Goal: Transaction & Acquisition: Purchase product/service

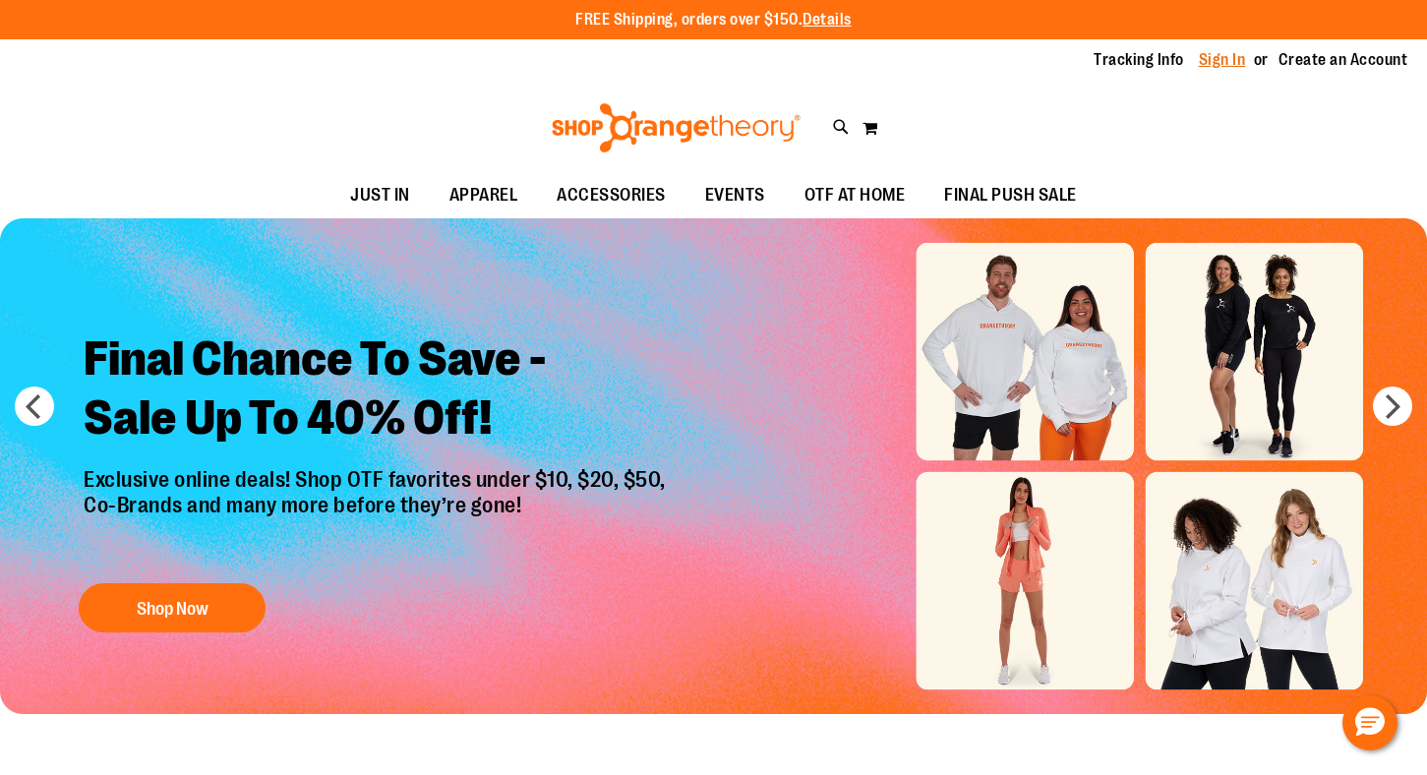
click at [1213, 63] on link "Sign In" at bounding box center [1222, 60] width 47 height 22
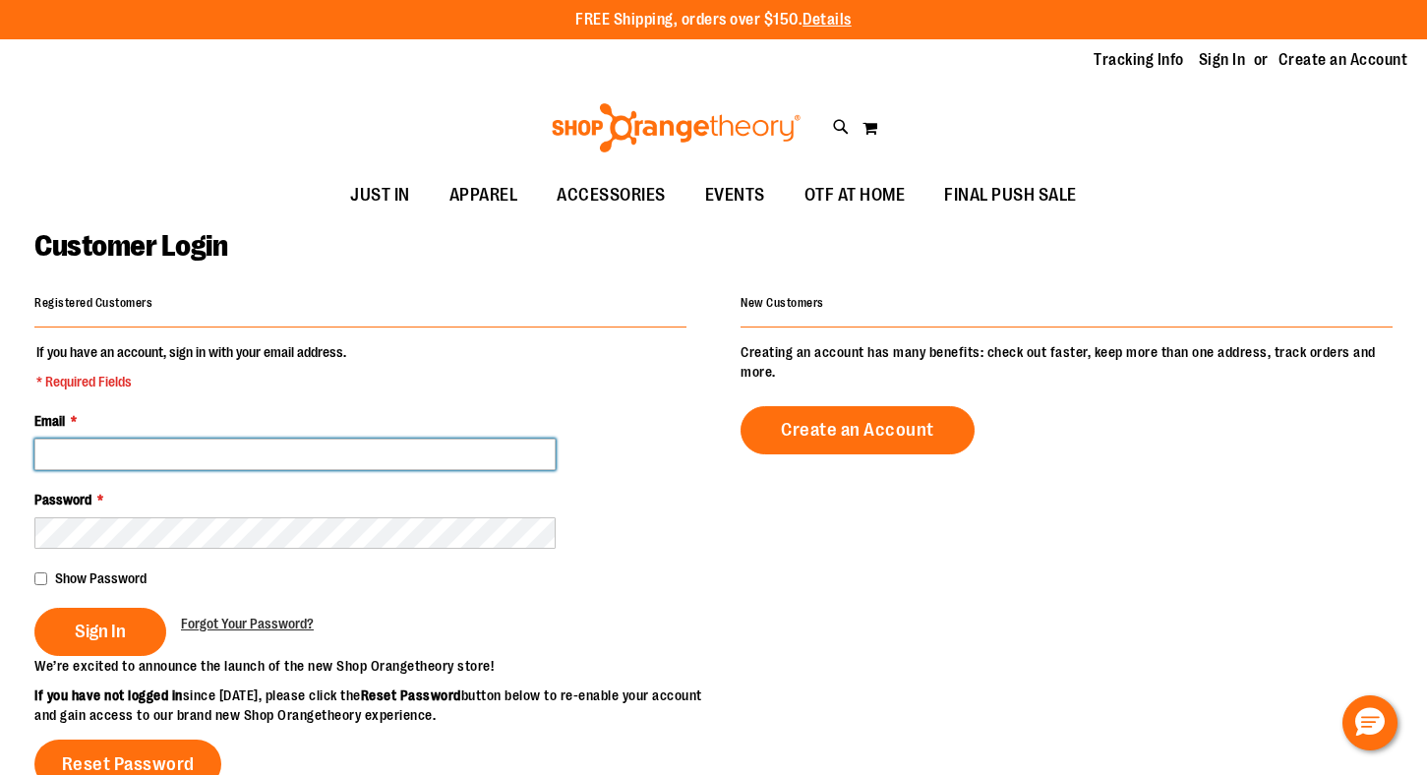
click at [370, 440] on input "Email *" at bounding box center [294, 454] width 521 height 31
type input "**********"
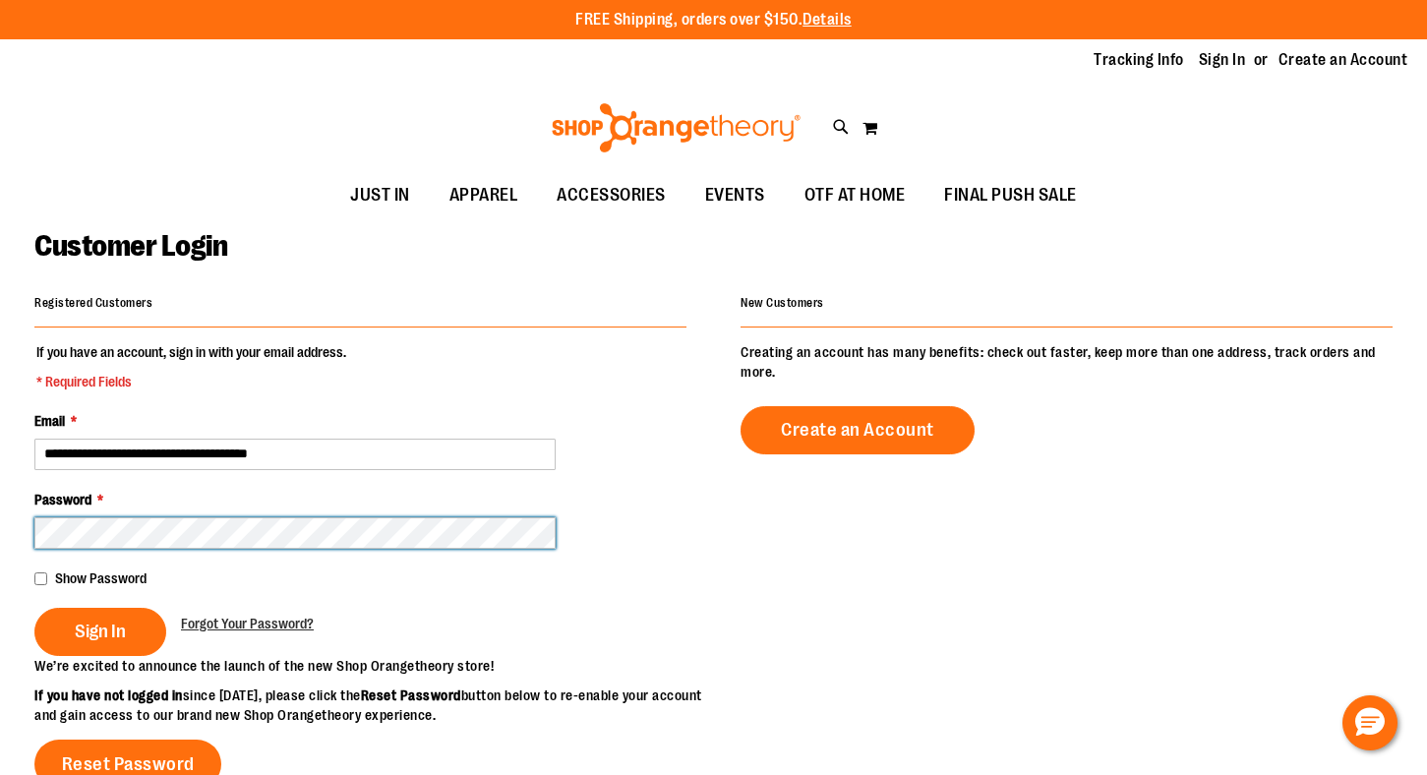
click at [34, 608] on button "Sign In" at bounding box center [100, 632] width 132 height 48
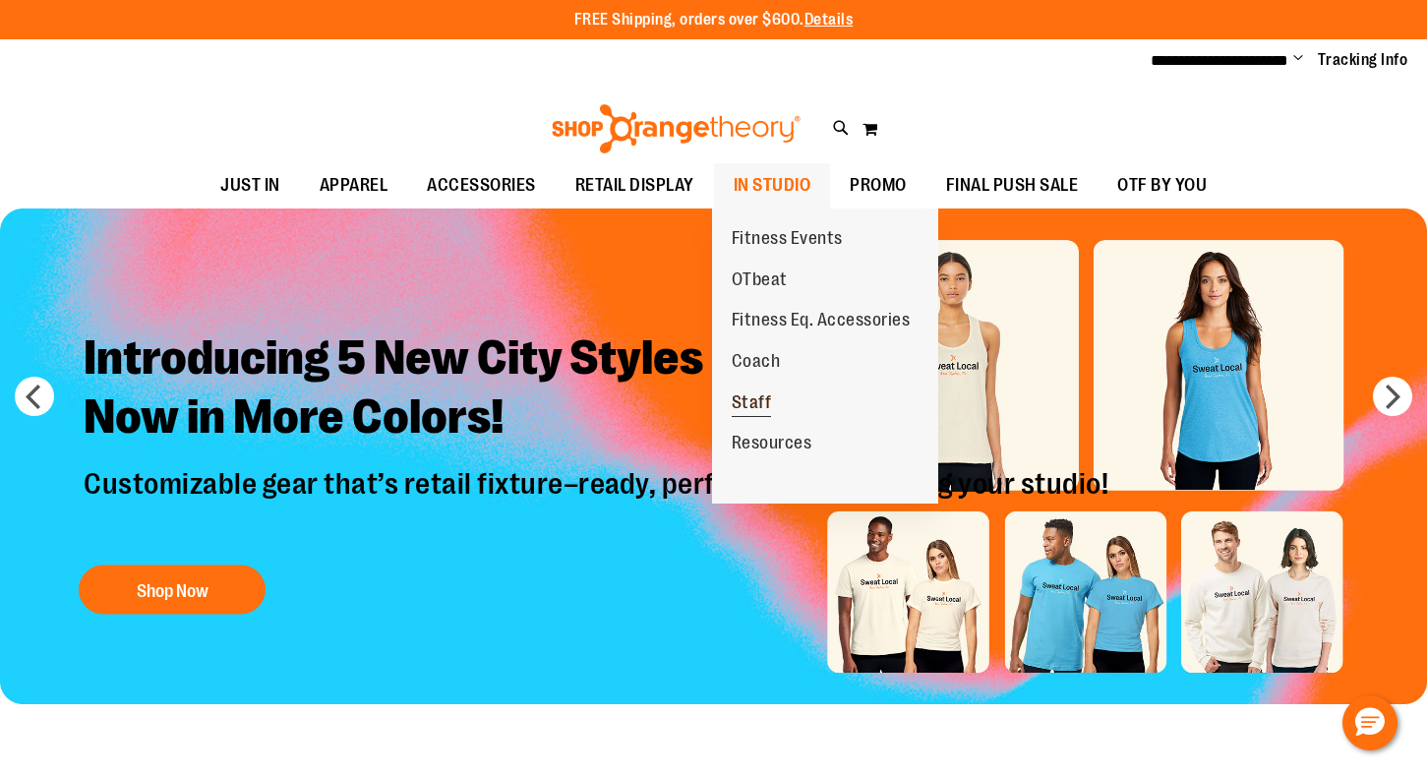
click at [758, 399] on span "Staff" at bounding box center [752, 404] width 40 height 25
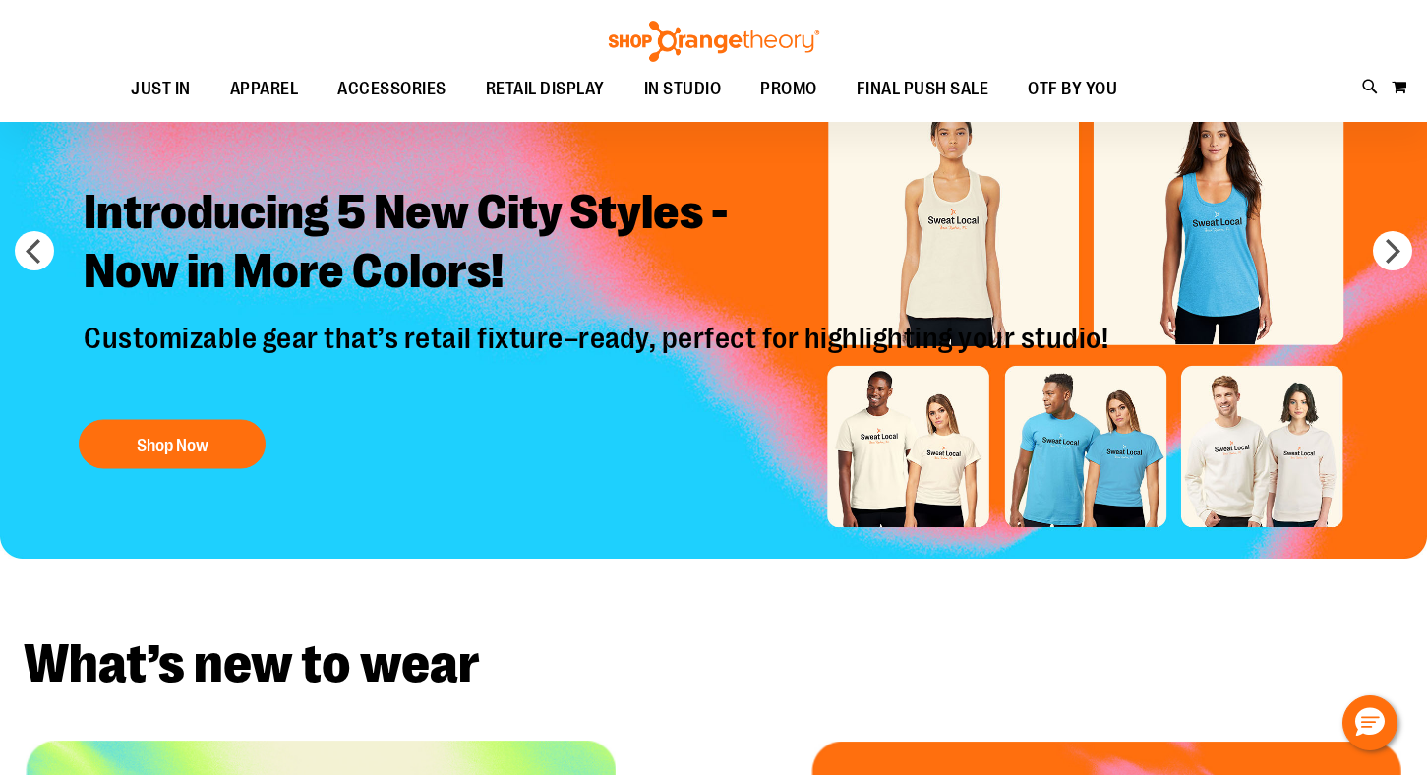
scroll to position [146, 0]
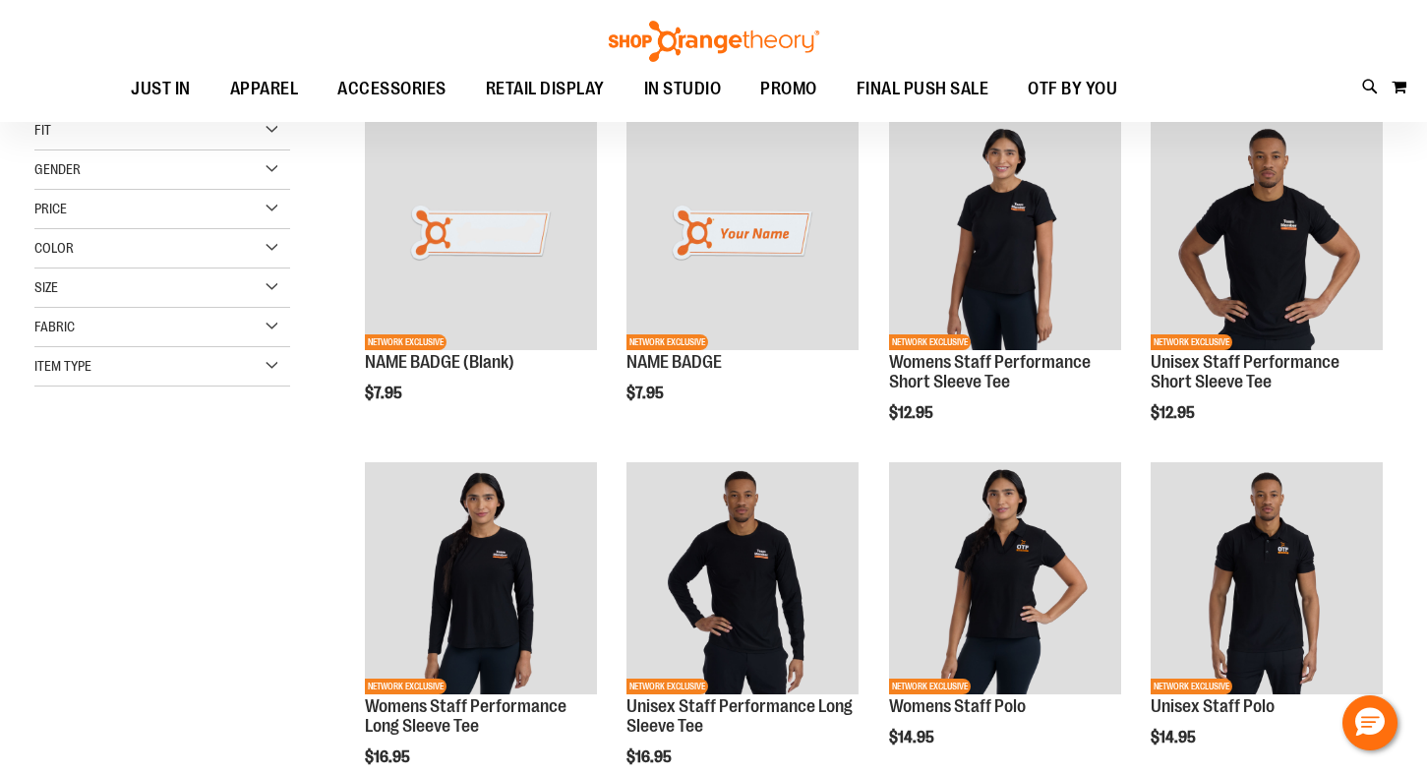
scroll to position [273, 0]
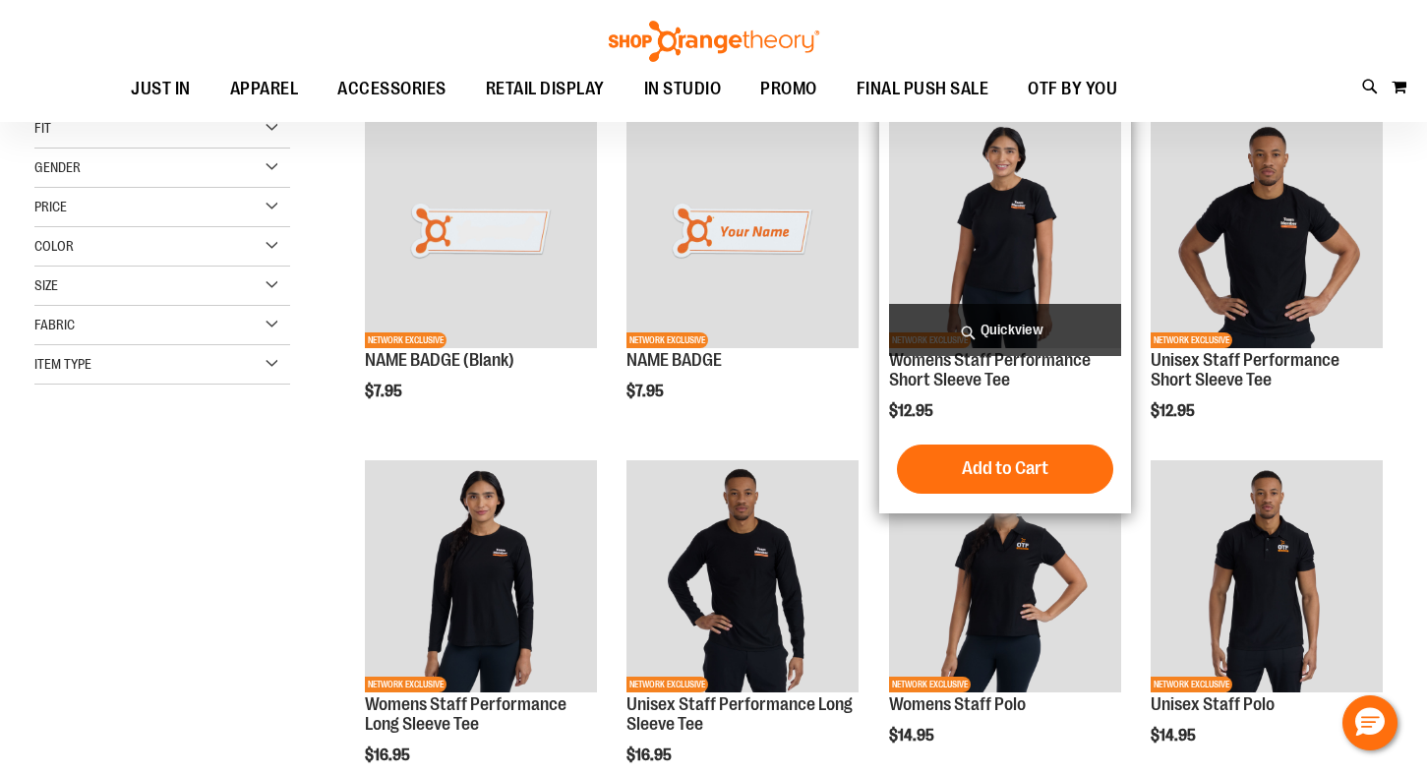
click at [1024, 194] on img "product" at bounding box center [1005, 232] width 232 height 232
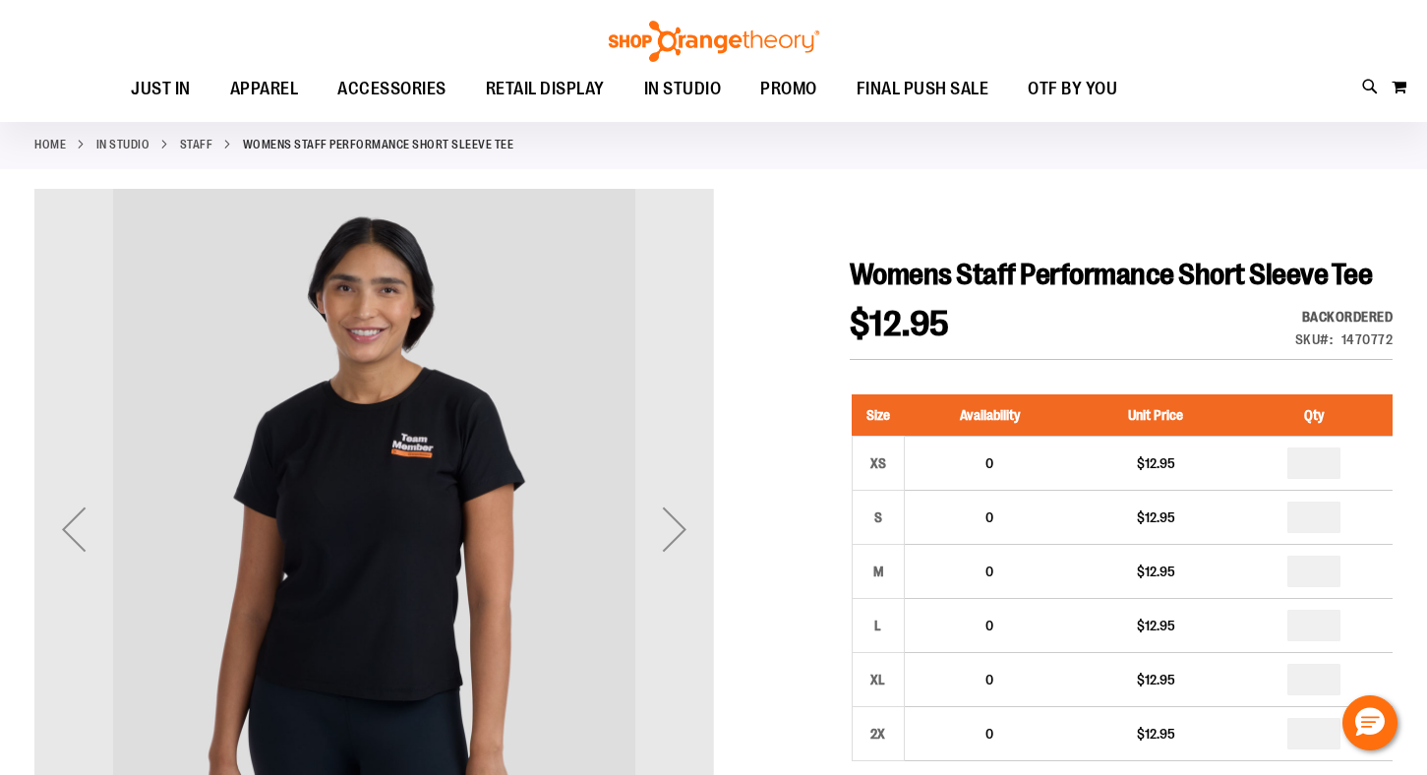
scroll to position [82, 0]
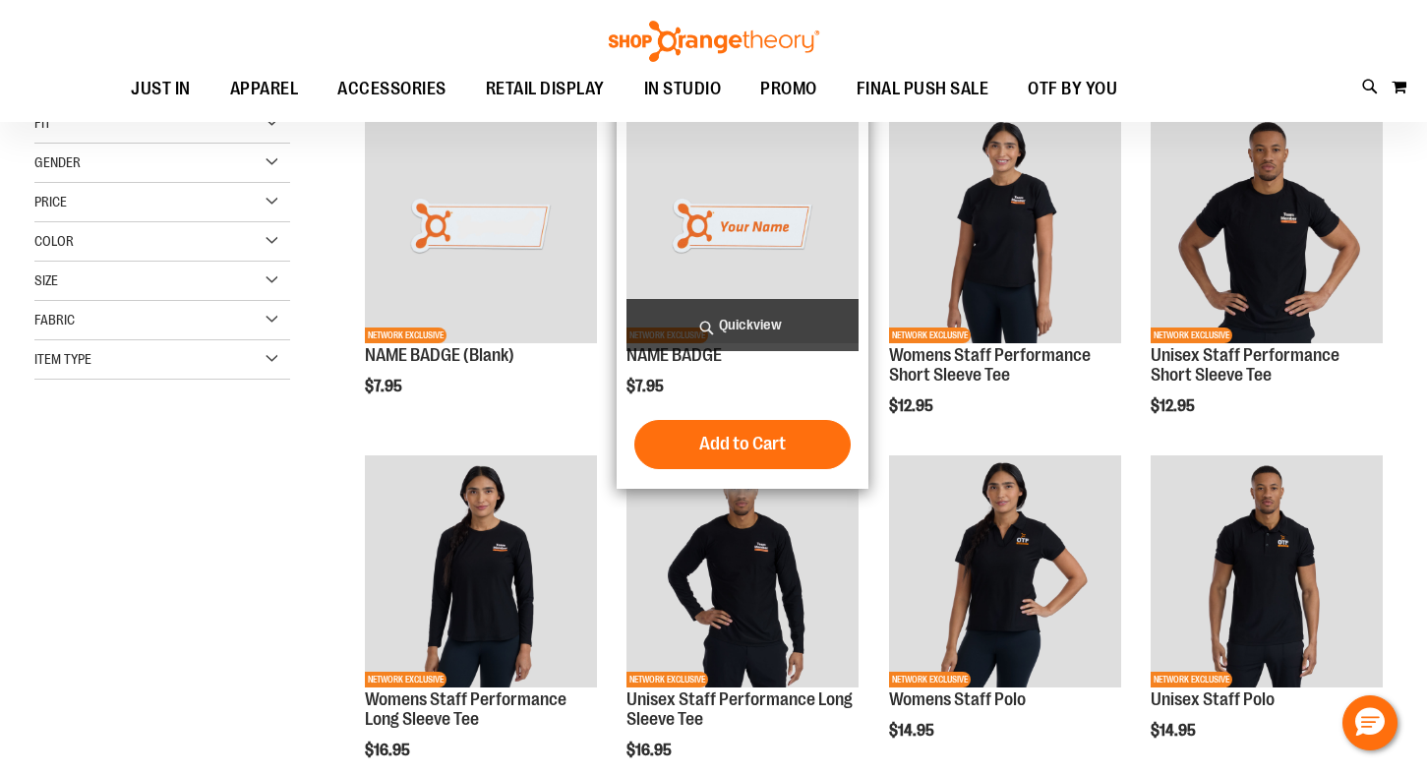
scroll to position [273, 0]
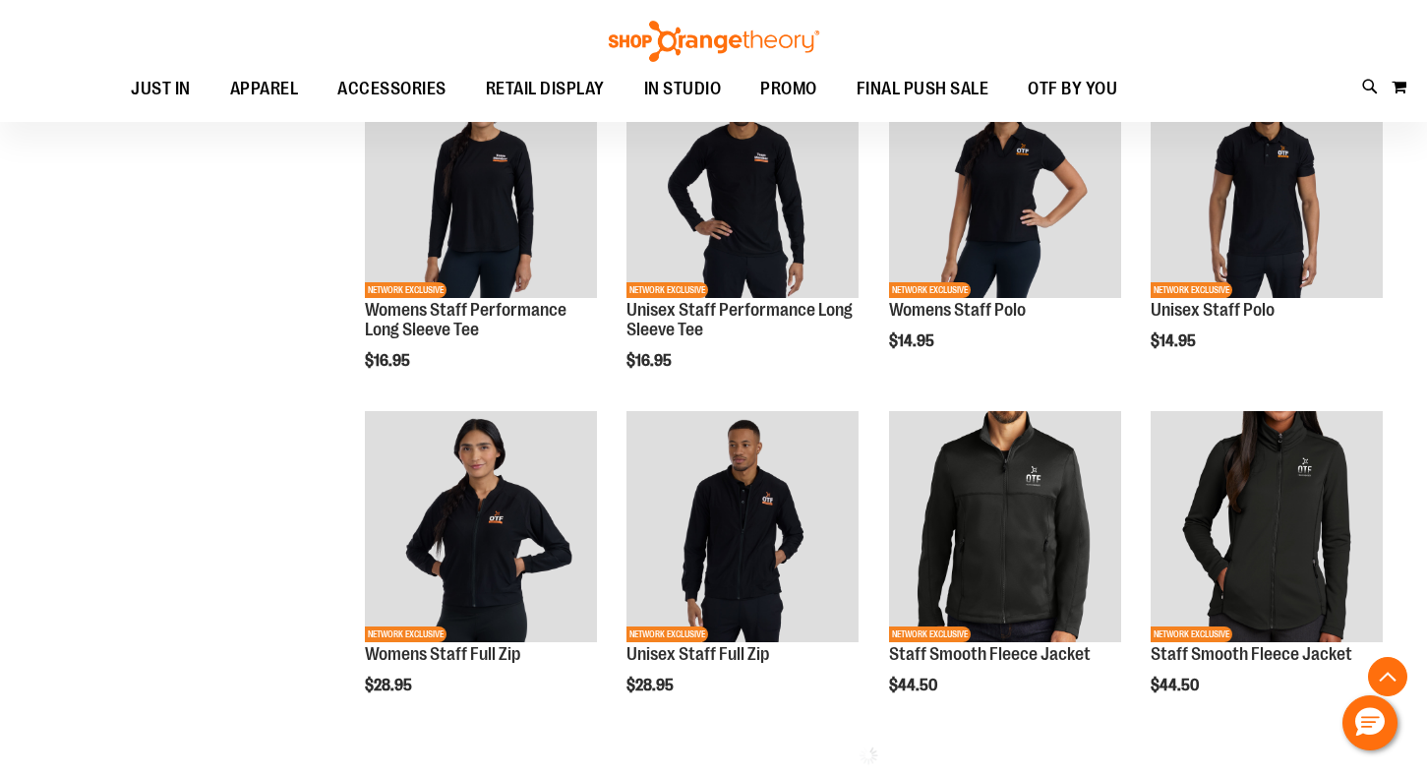
scroll to position [481, 0]
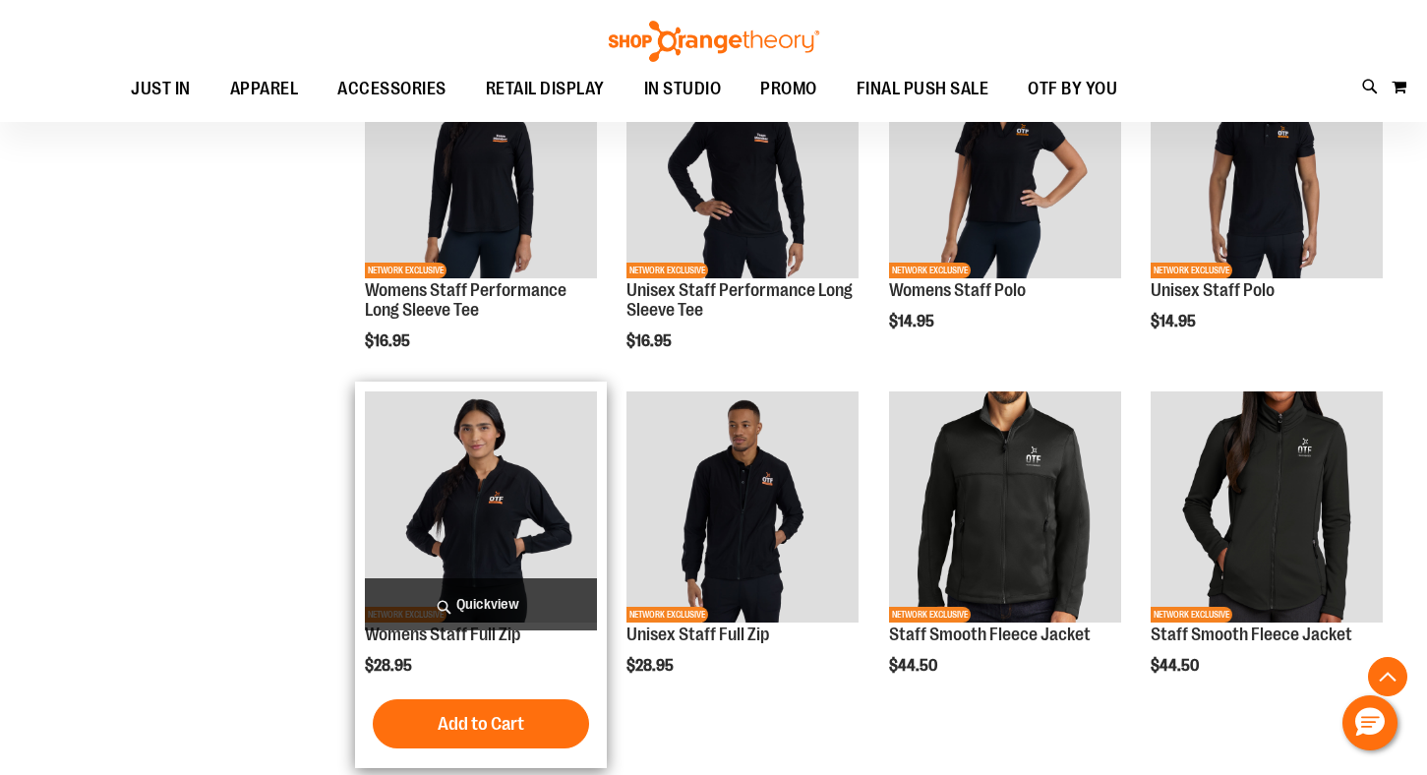
click at [472, 507] on img "product" at bounding box center [481, 507] width 232 height 232
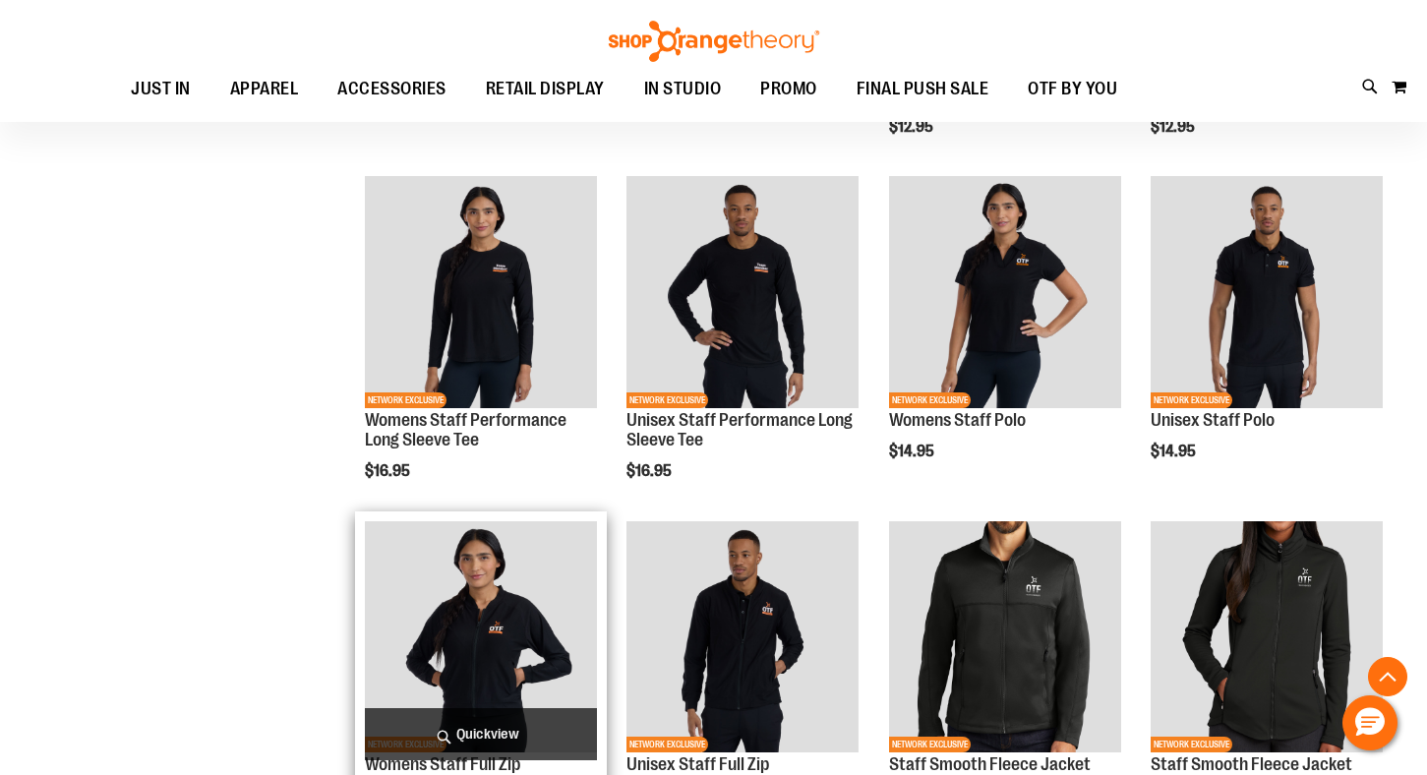
scroll to position [353, 0]
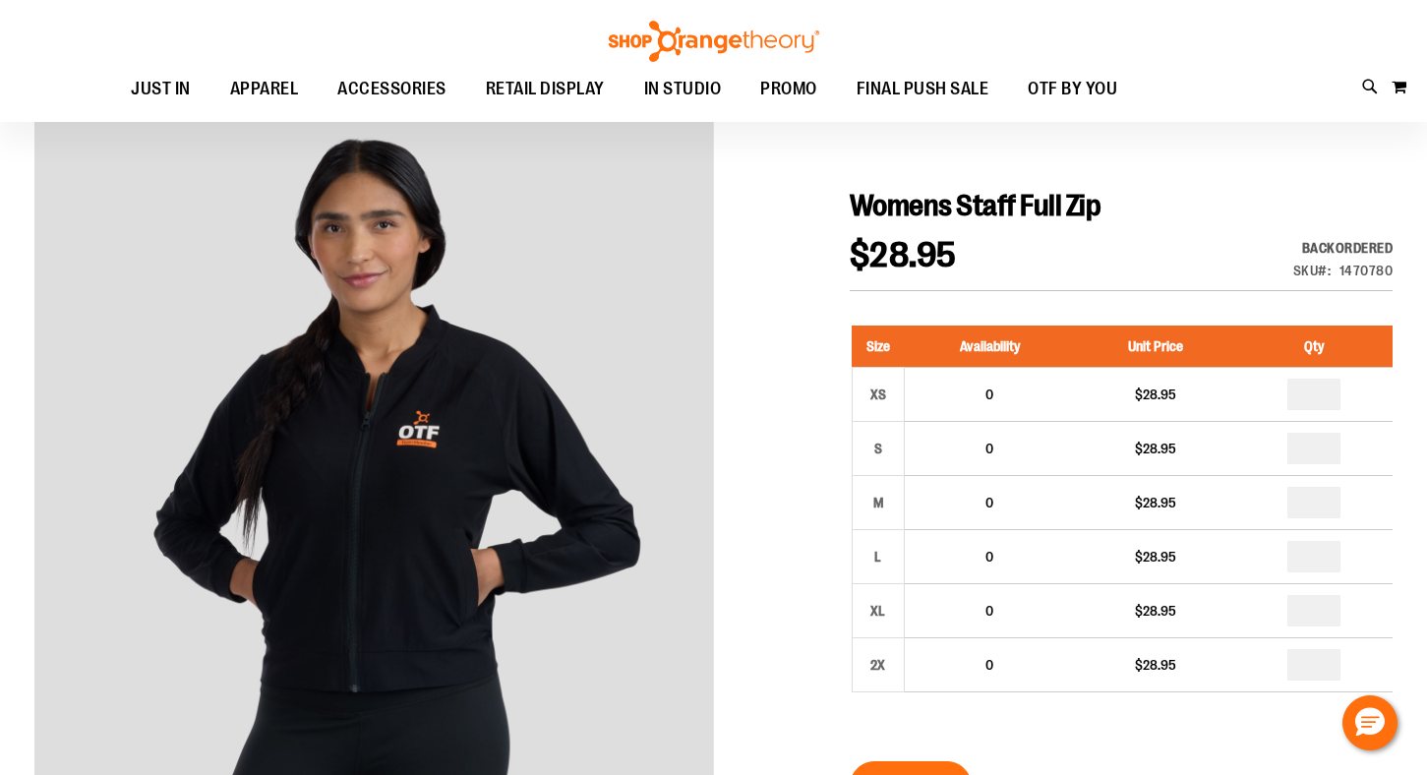
scroll to position [101, 0]
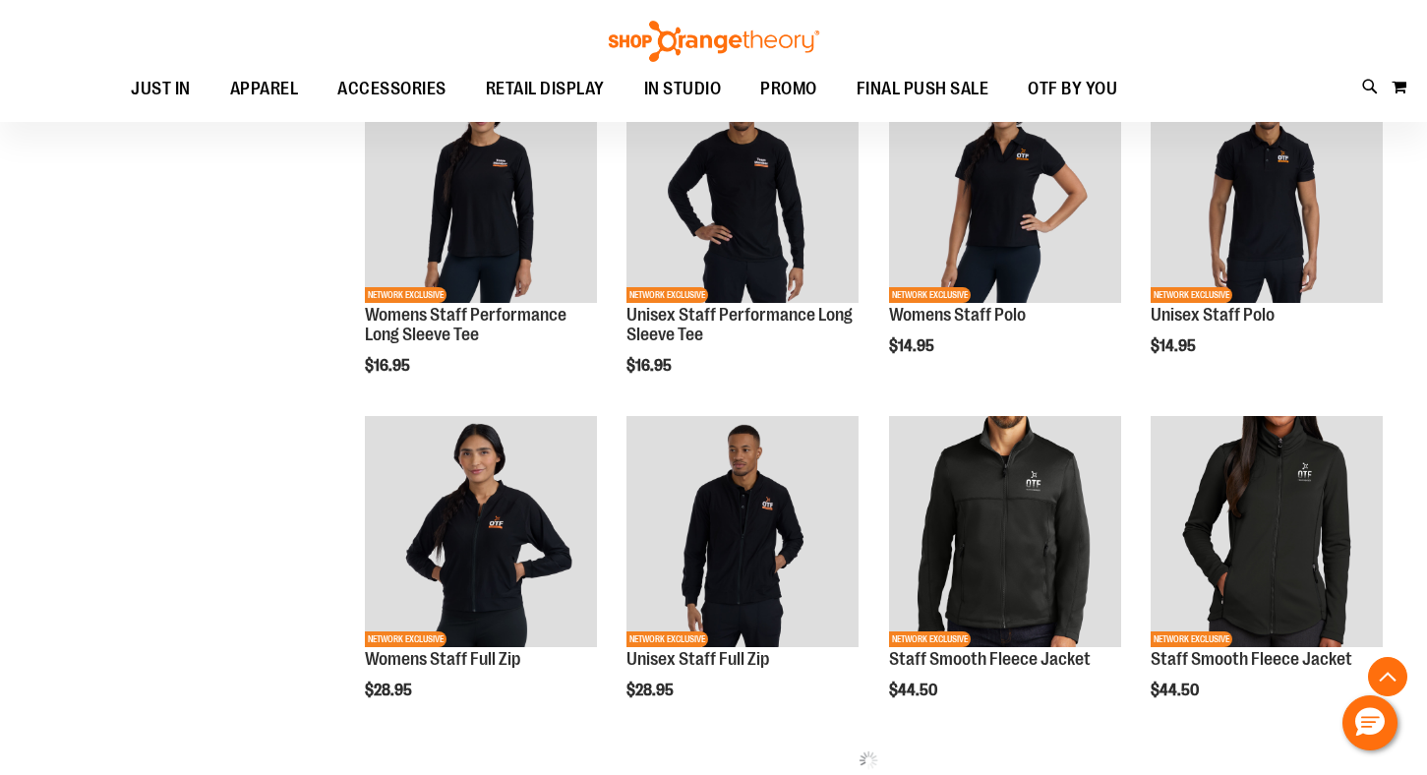
scroll to position [456, 0]
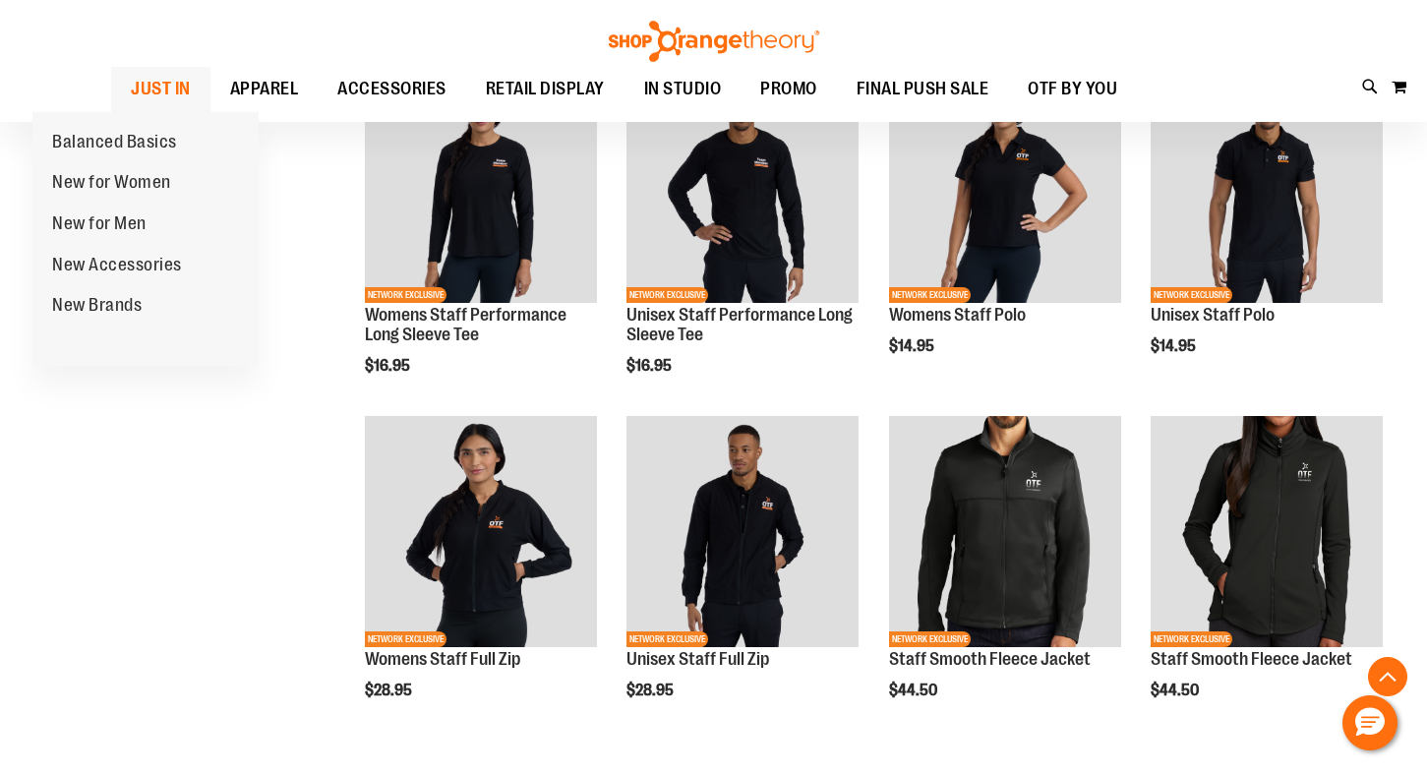
click at [131, 98] on span "JUST IN" at bounding box center [161, 89] width 60 height 44
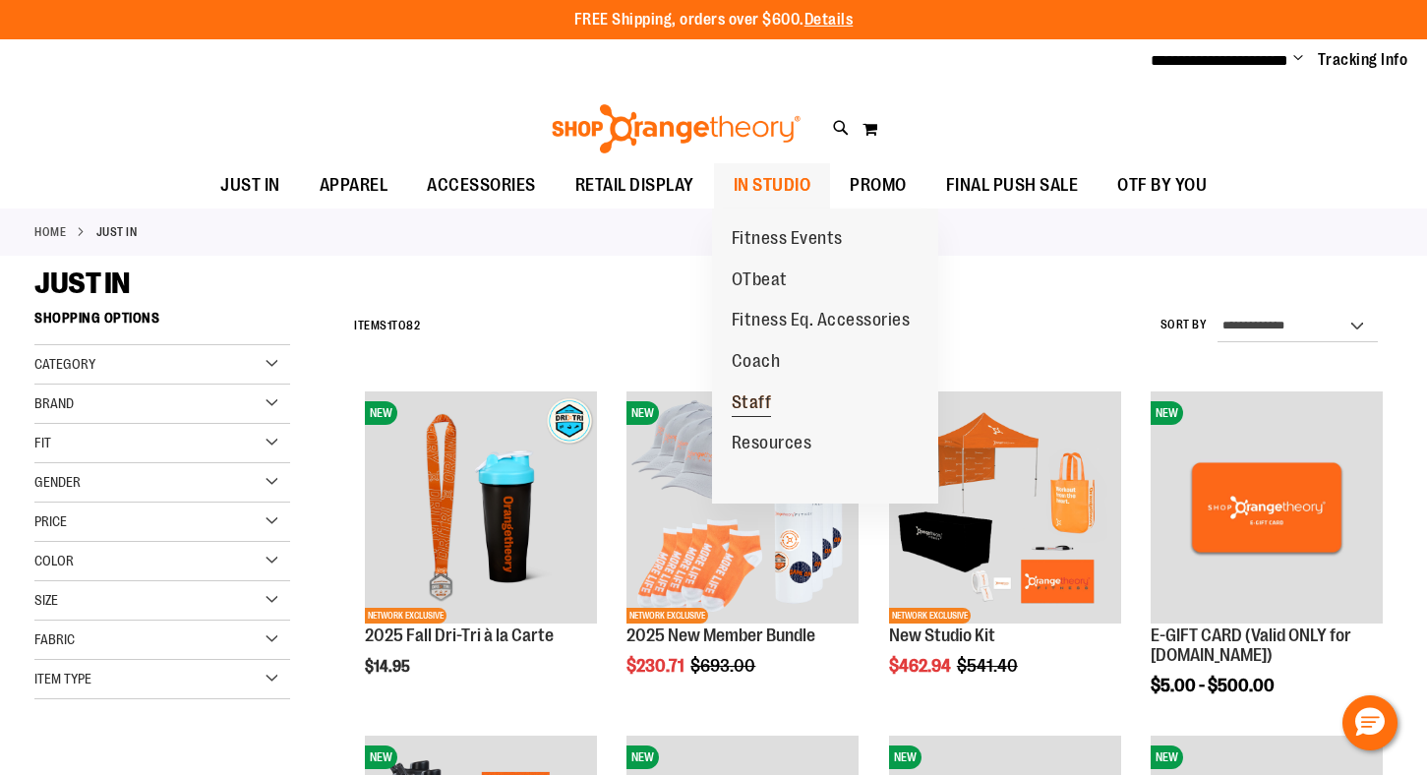
click at [753, 400] on span "Staff" at bounding box center [752, 404] width 40 height 25
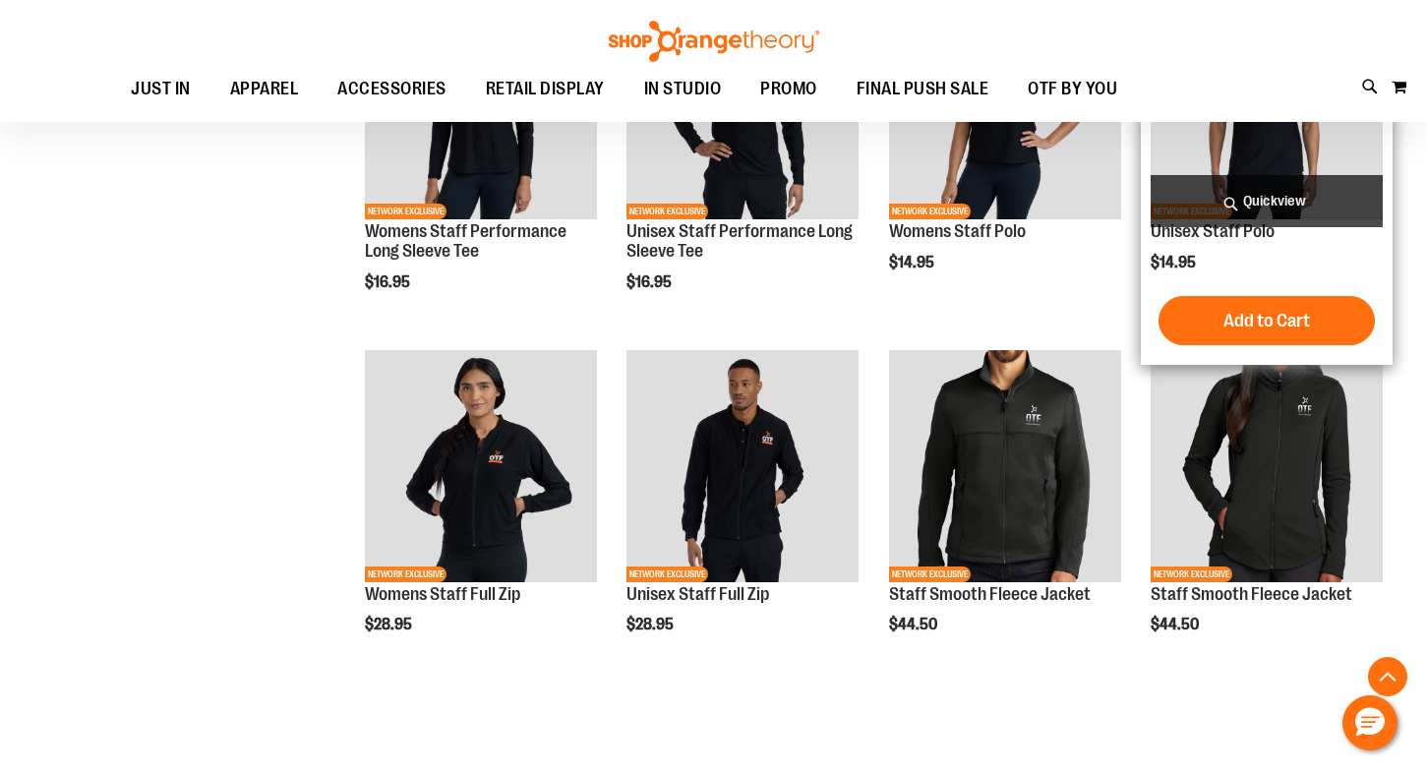
scroll to position [798, 0]
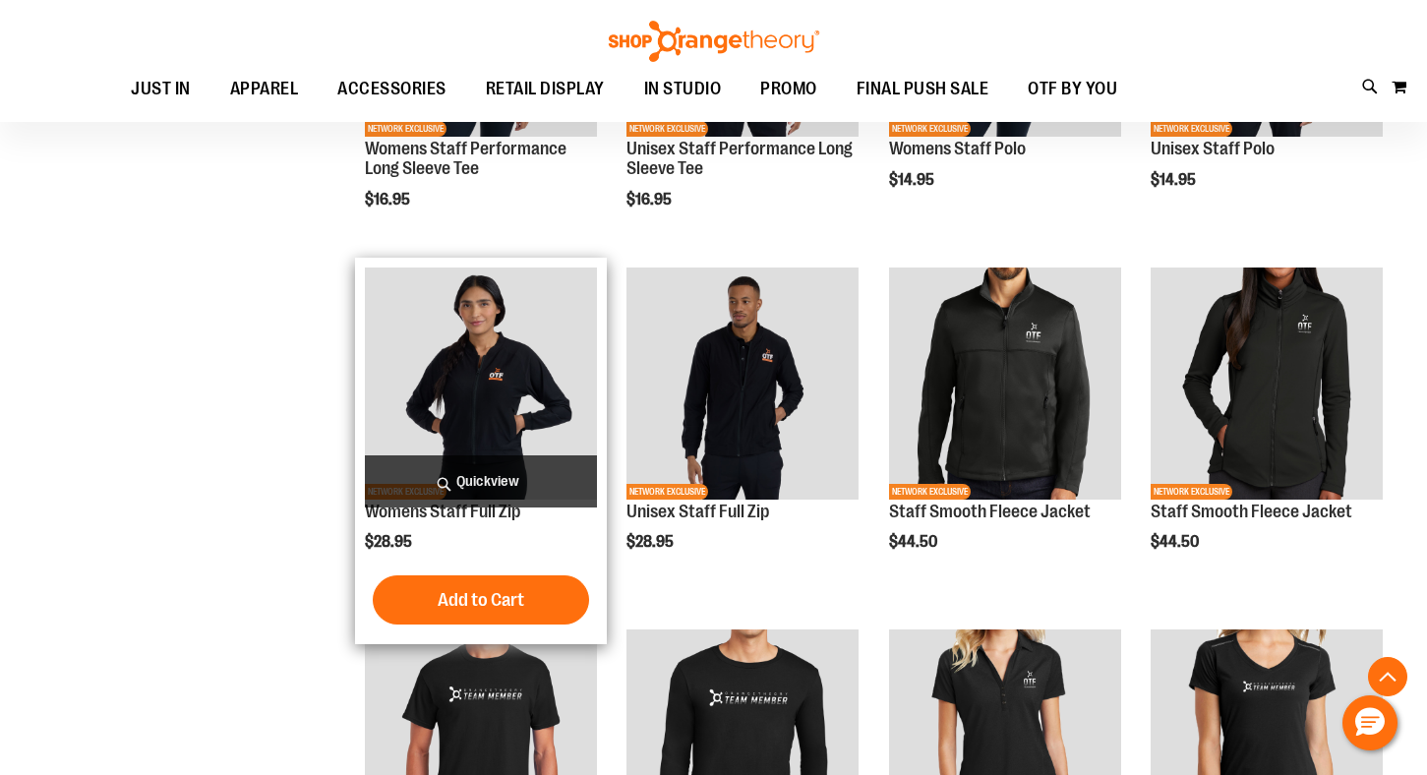
scroll to position [798, 0]
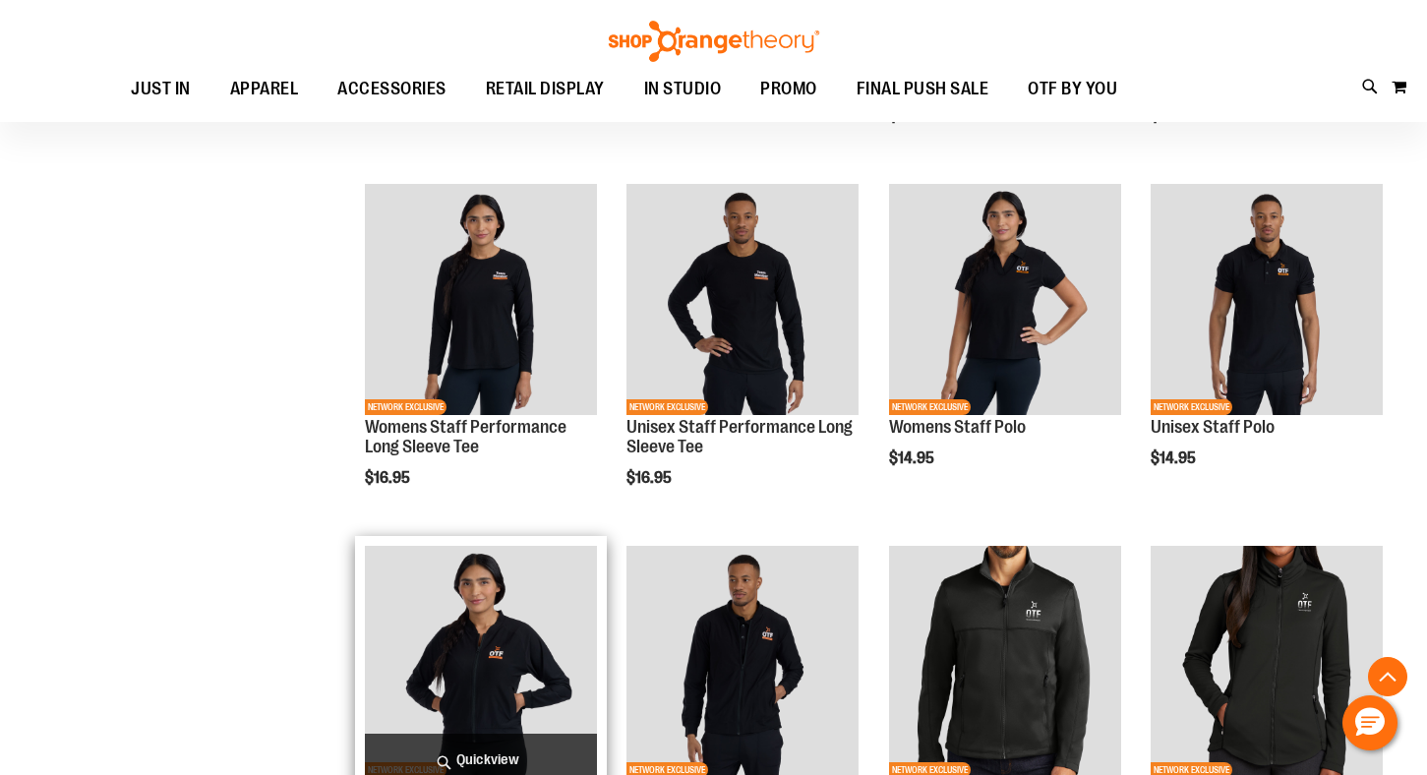
scroll to position [548, 0]
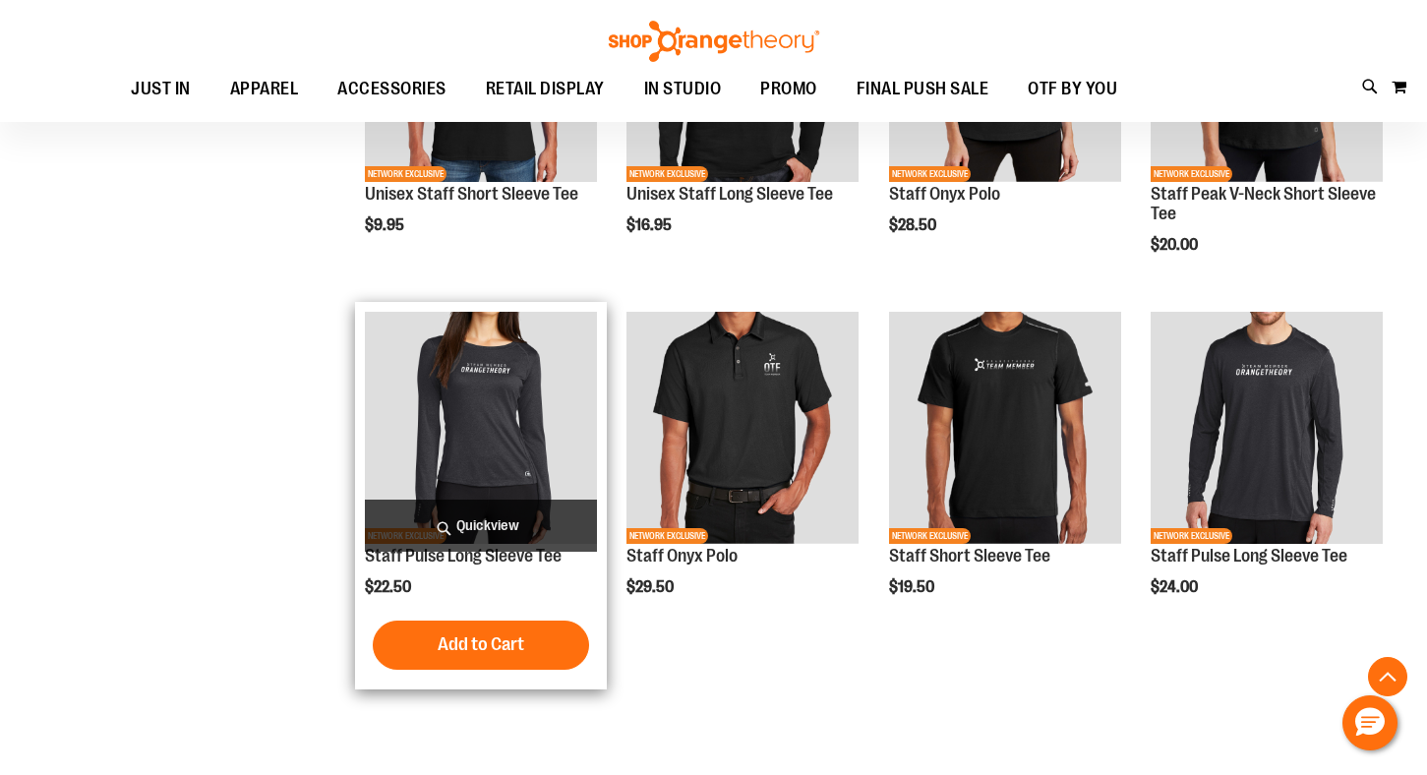
scroll to position [816, 0]
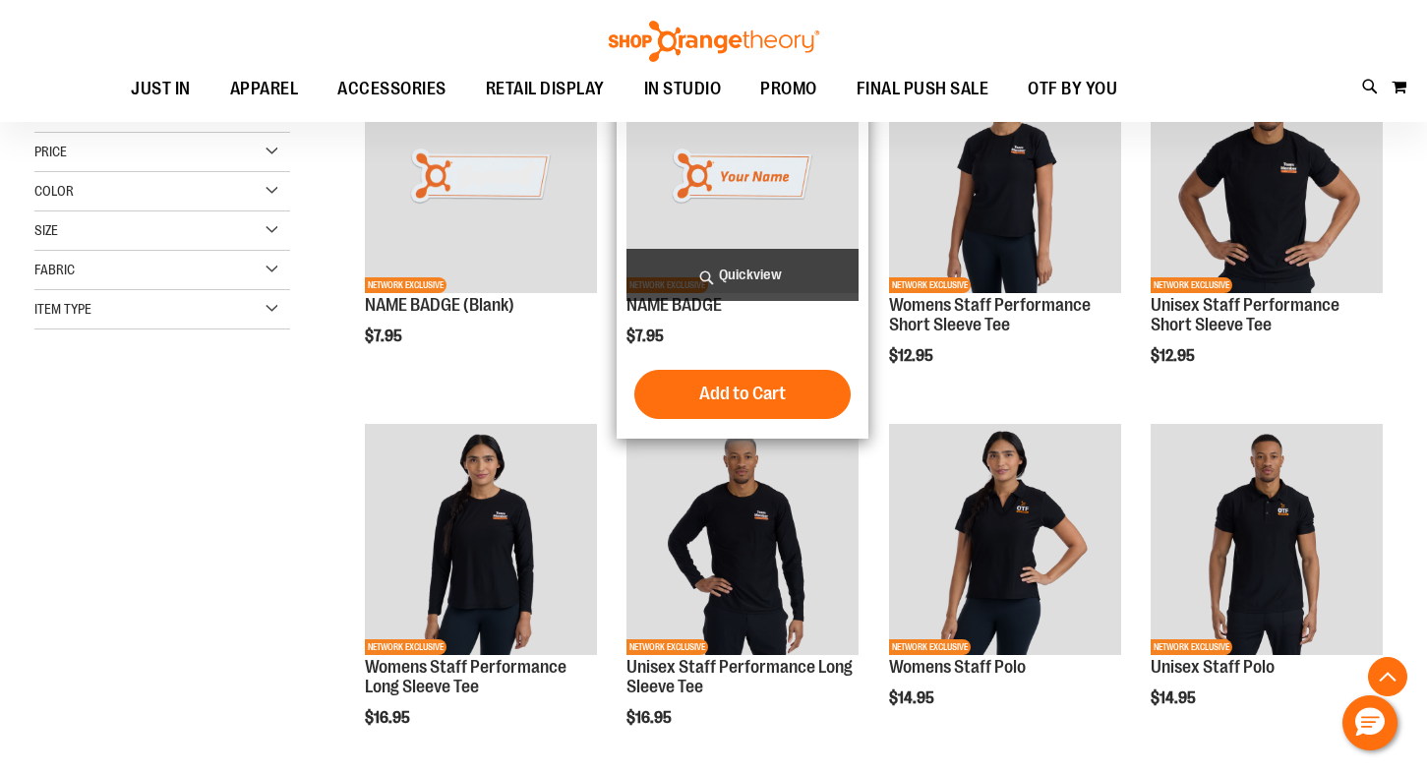
scroll to position [330, 0]
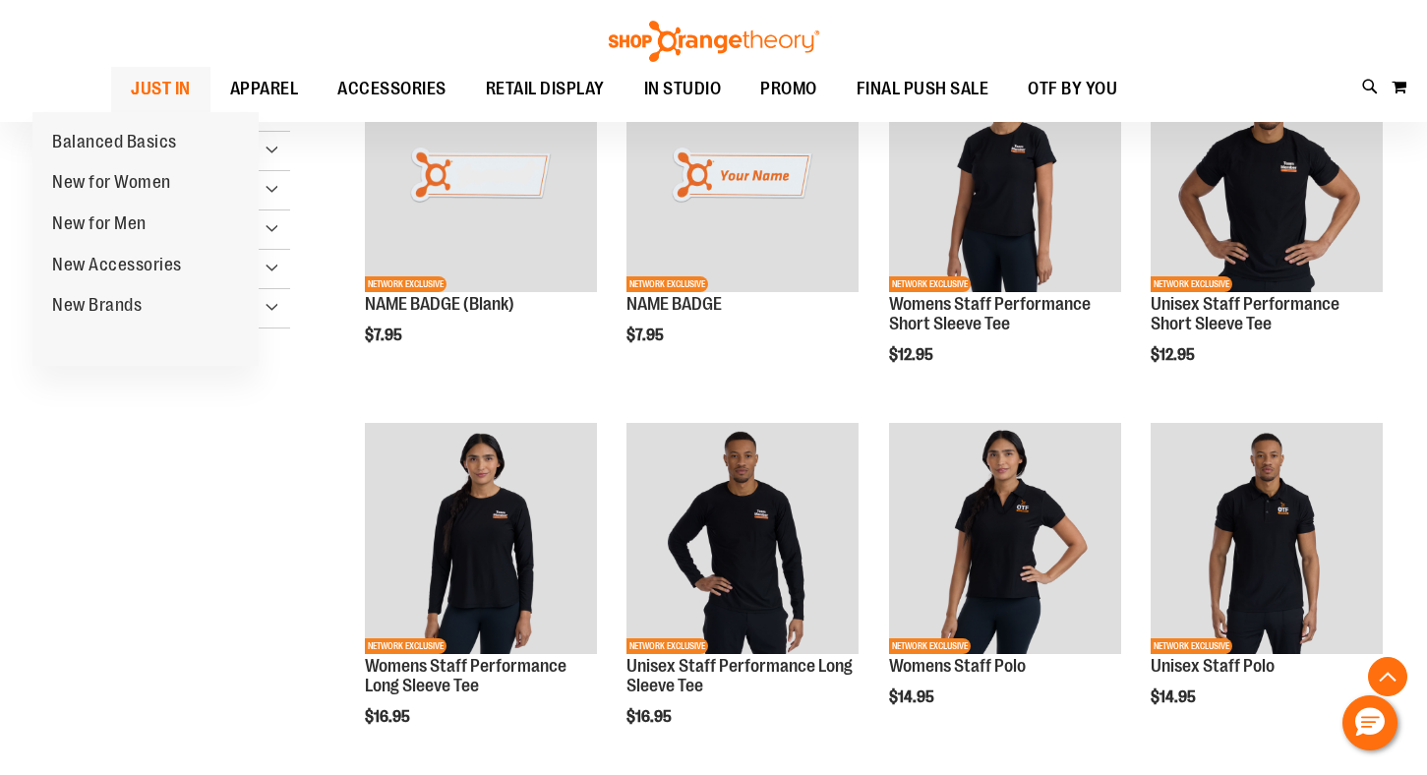
click at [131, 89] on span "JUST IN" at bounding box center [161, 89] width 60 height 44
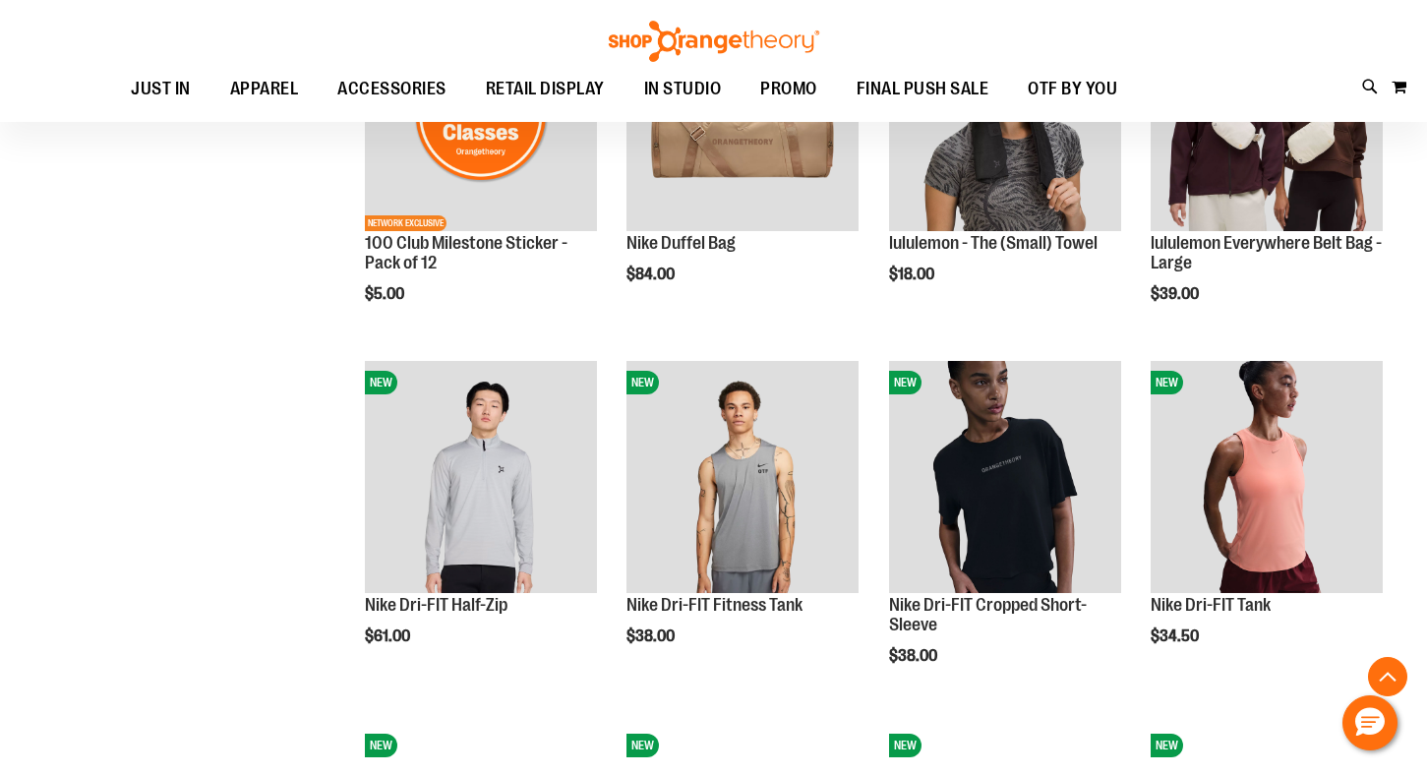
scroll to position [1545, 0]
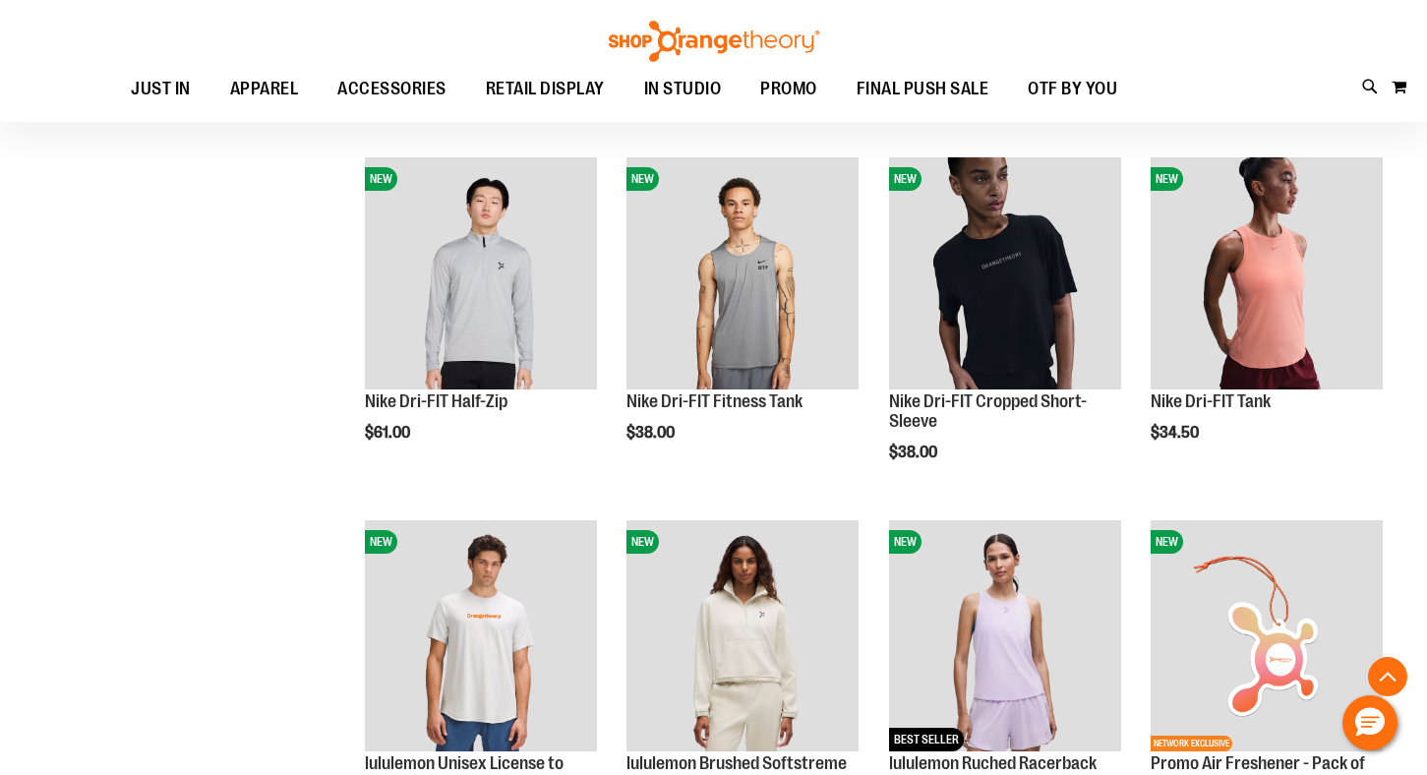
scroll to position [1707, 0]
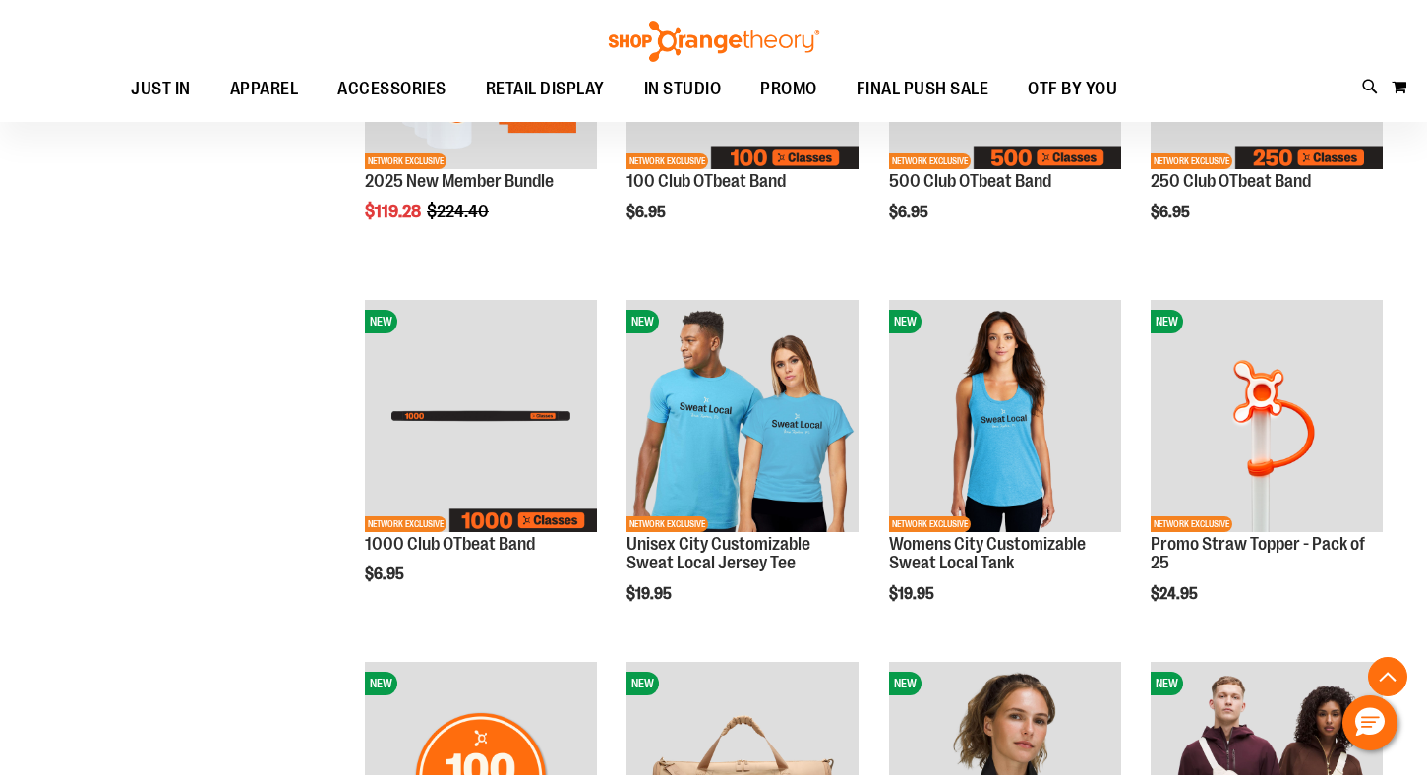
scroll to position [813, 0]
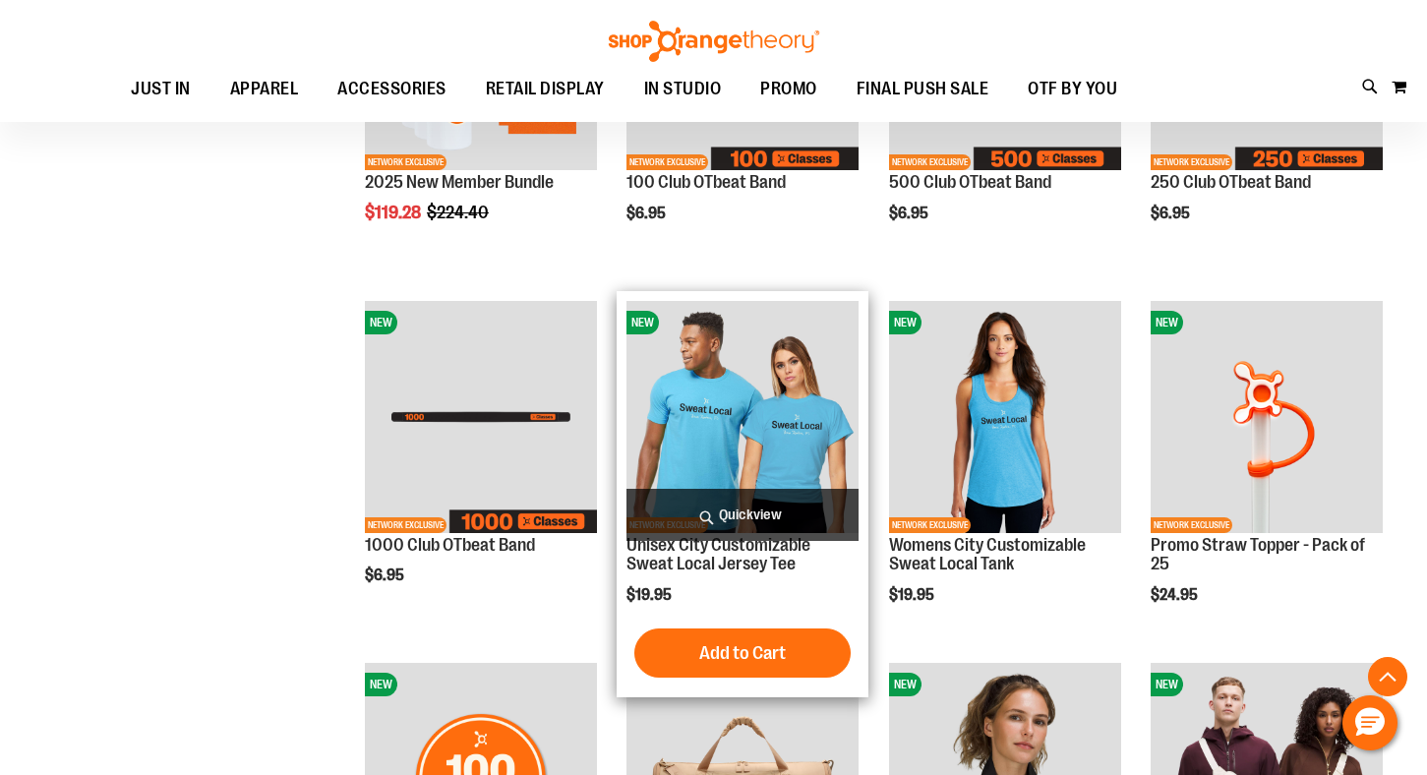
click at [699, 389] on img "product" at bounding box center [743, 417] width 232 height 232
